Goal: Navigation & Orientation: Find specific page/section

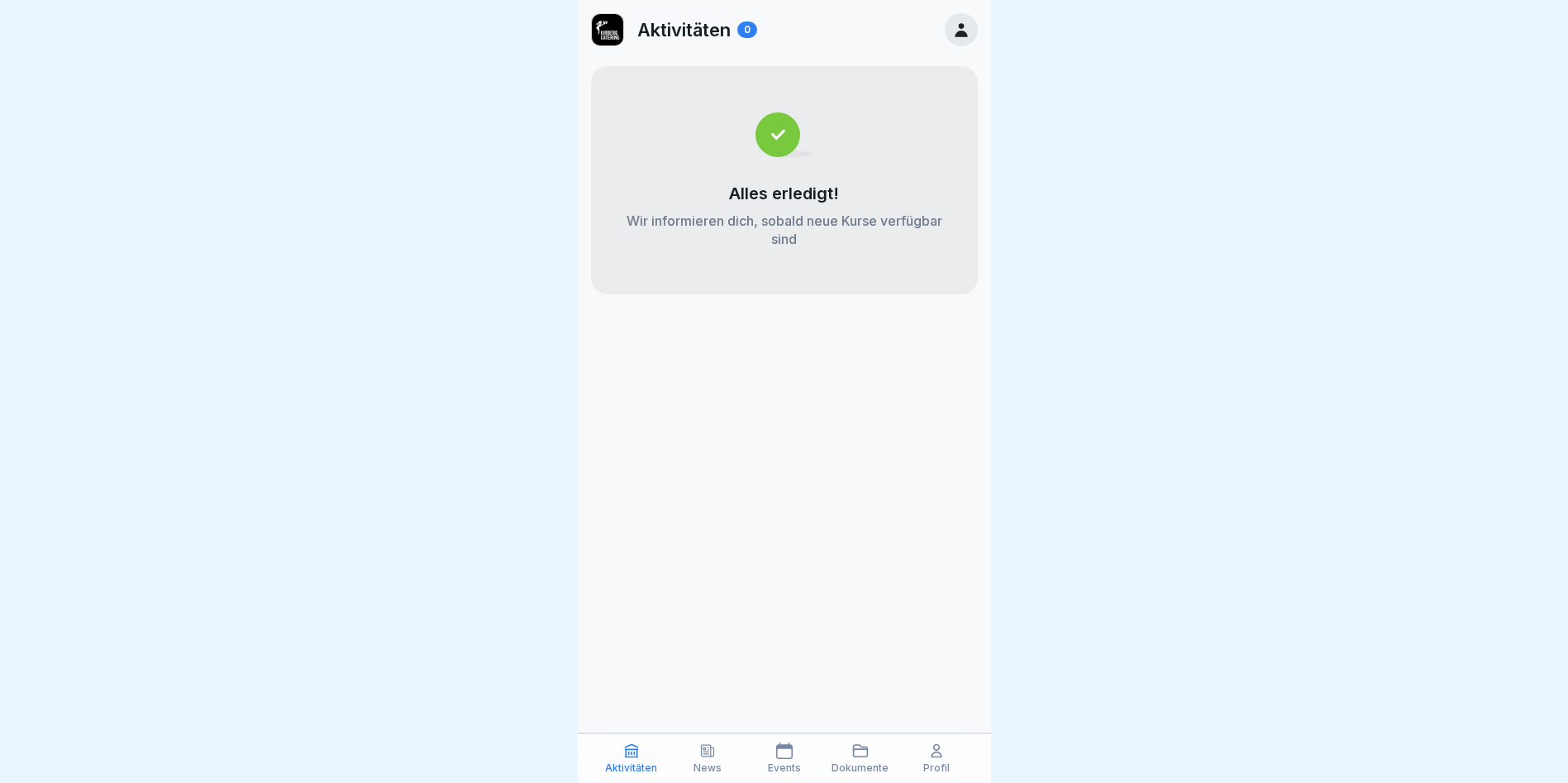
scroll to position [13, 0]
click at [934, 756] on icon at bounding box center [936, 750] width 17 height 17
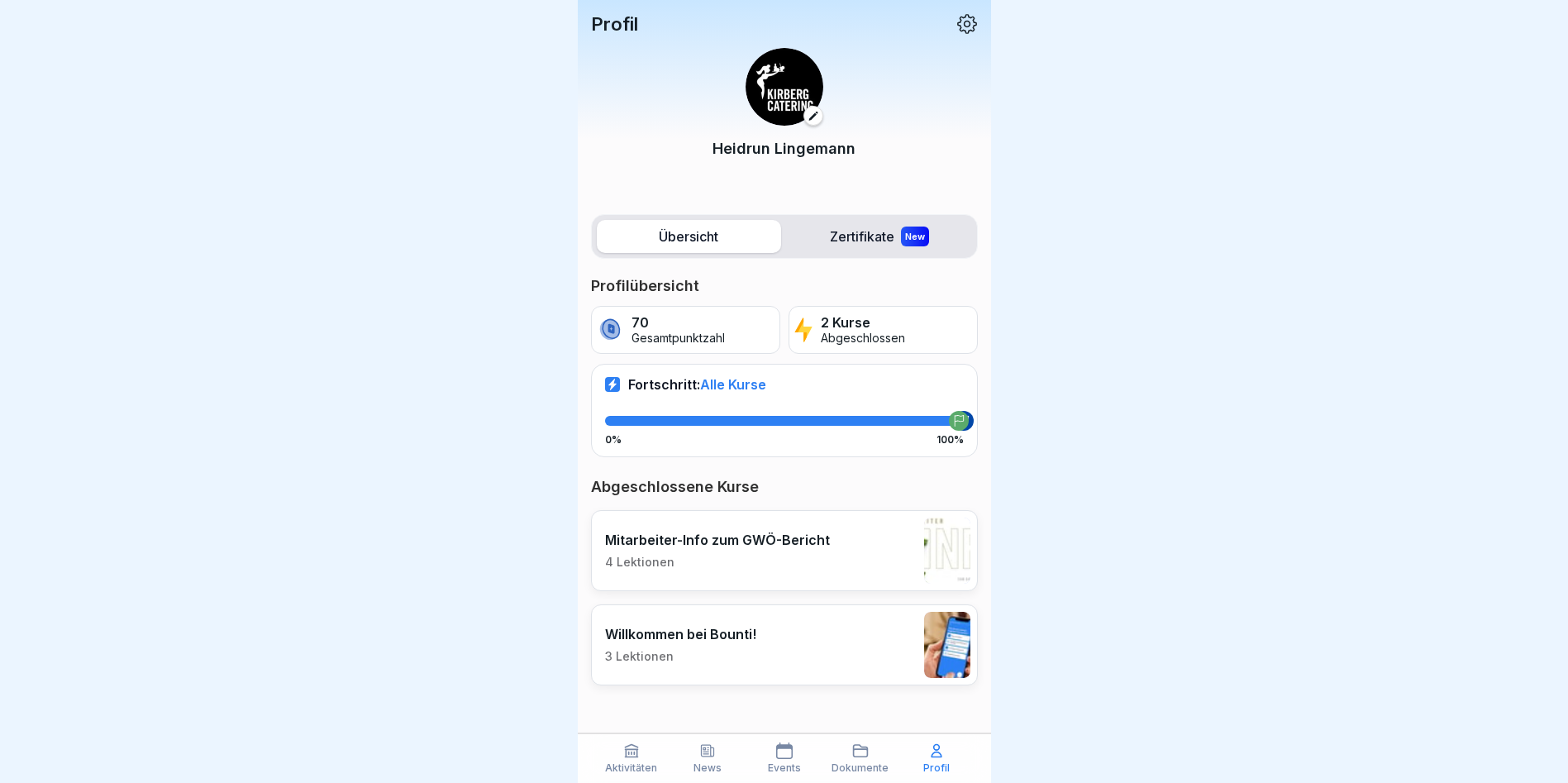
scroll to position [13, 0]
click at [964, 14] on icon at bounding box center [966, 23] width 19 height 19
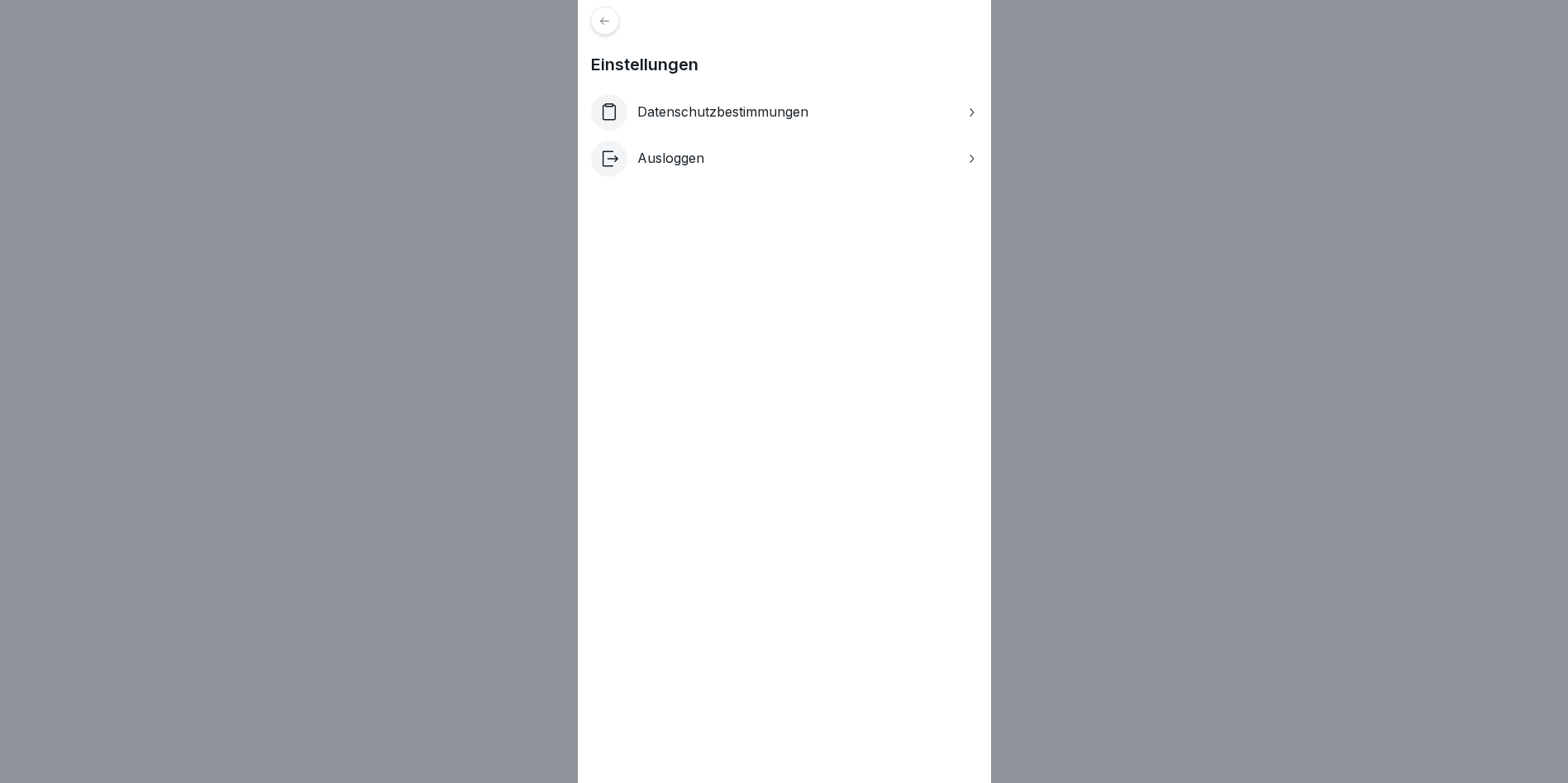
click at [610, 18] on icon at bounding box center [604, 20] width 13 height 13
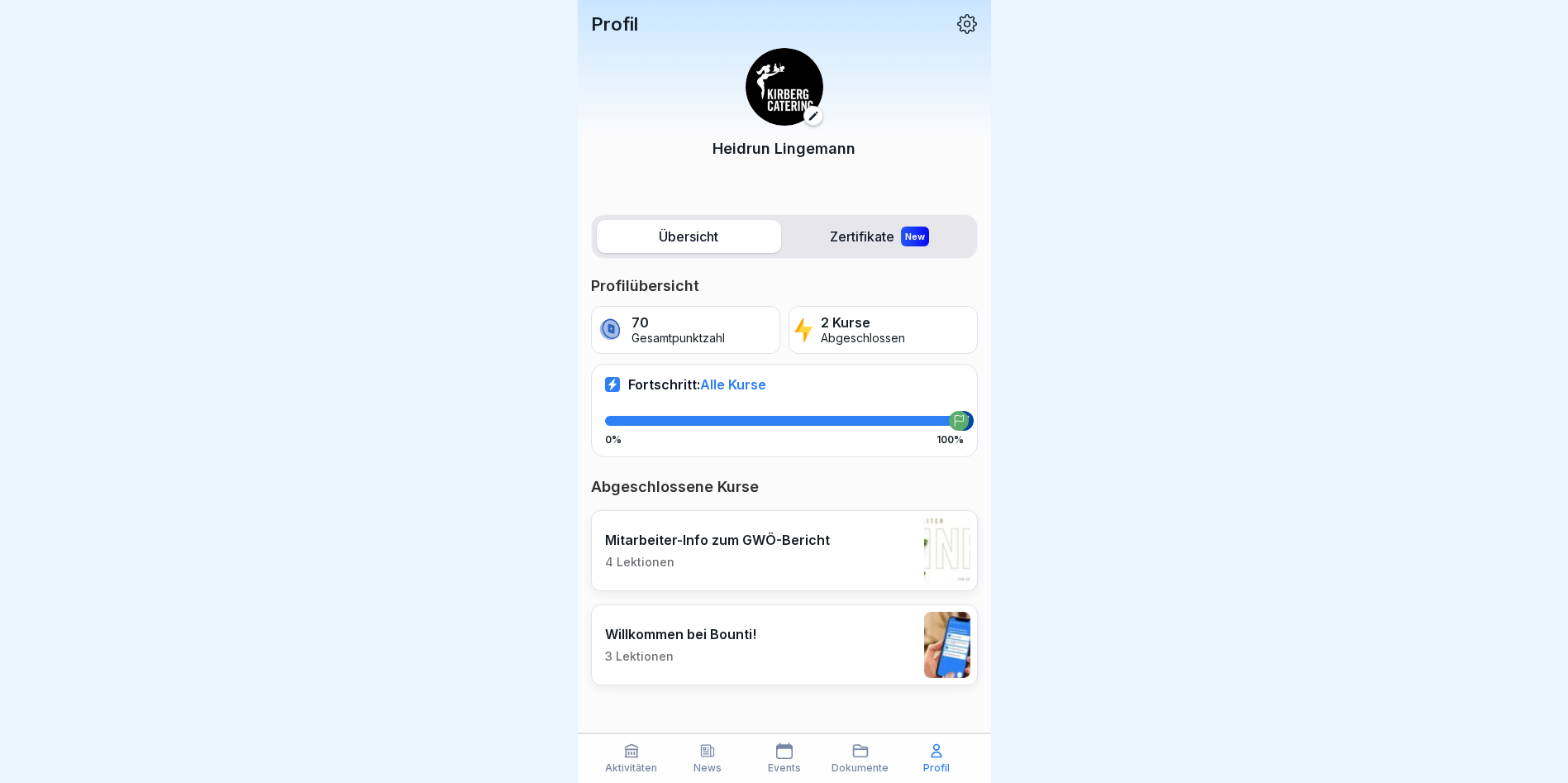
click at [723, 227] on label "Übersicht" at bounding box center [689, 236] width 185 height 33
click at [835, 225] on label "Zertifikate New" at bounding box center [880, 236] width 185 height 33
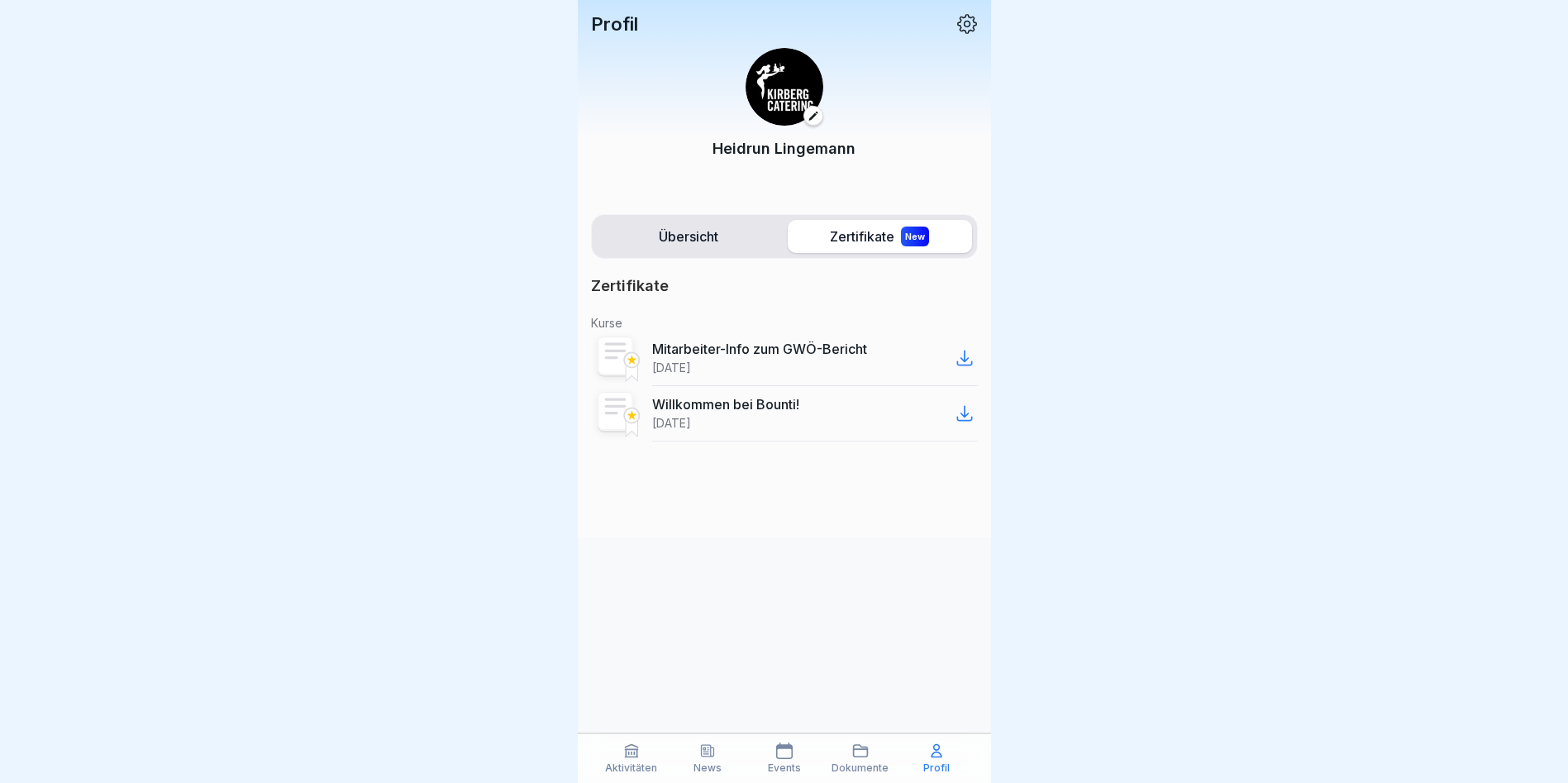
click at [681, 239] on label "Übersicht" at bounding box center [689, 236] width 185 height 33
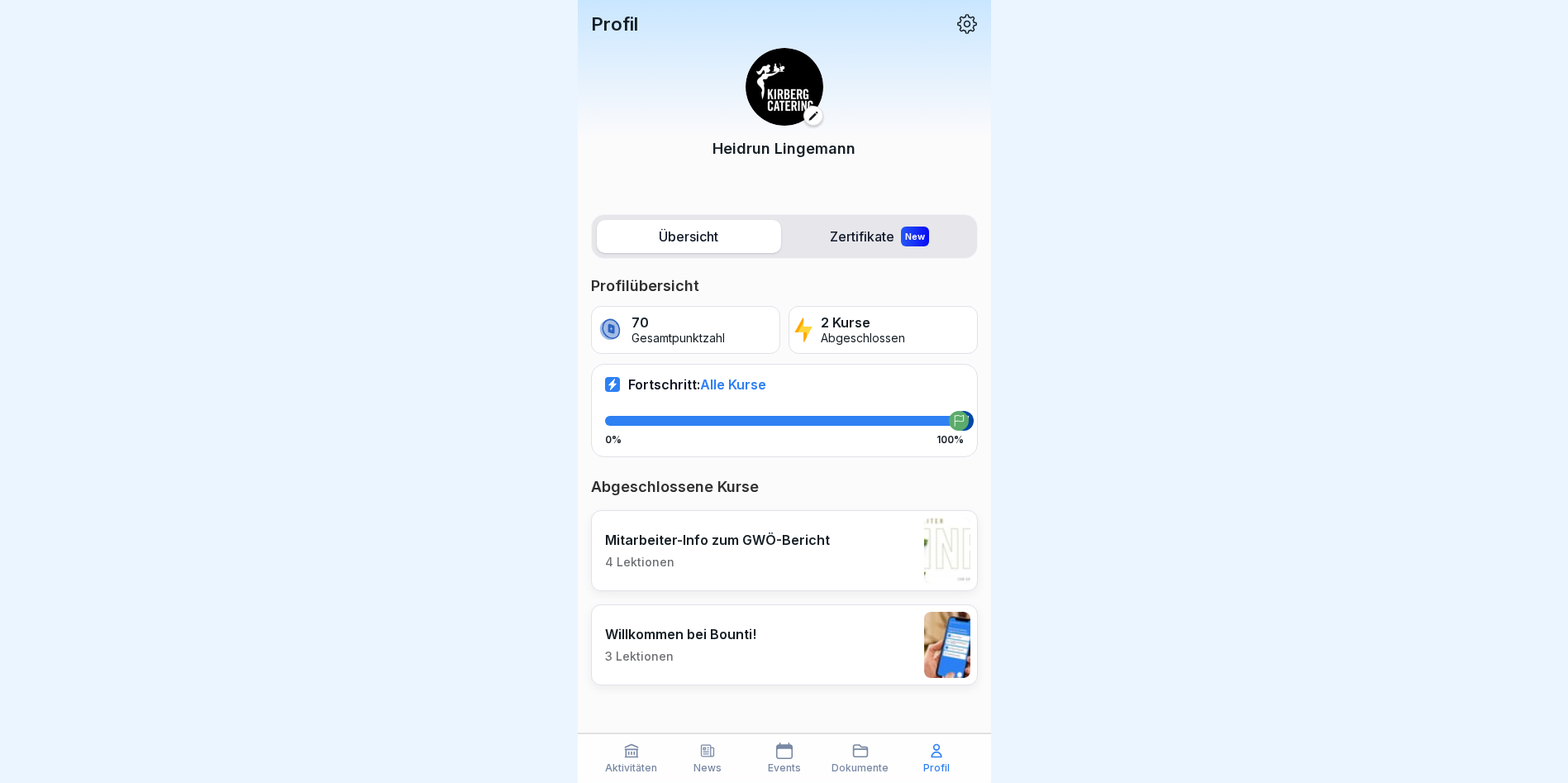
click at [611, 21] on p "Profil" at bounding box center [614, 24] width 47 height 21
